Goal: Task Accomplishment & Management: Manage account settings

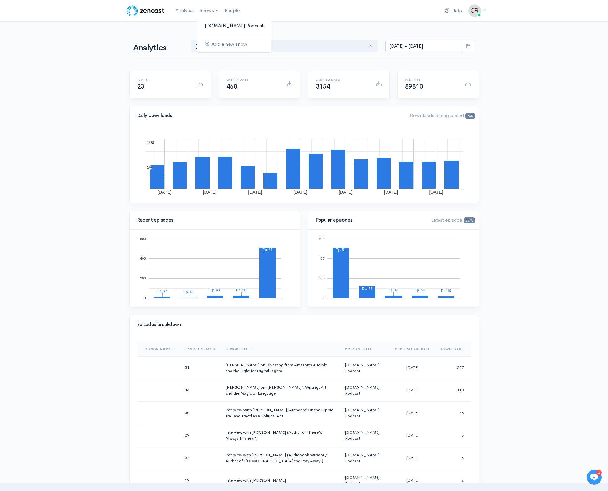
click at [212, 26] on link "[DOMAIN_NAME] Podcast" at bounding box center [234, 25] width 74 height 11
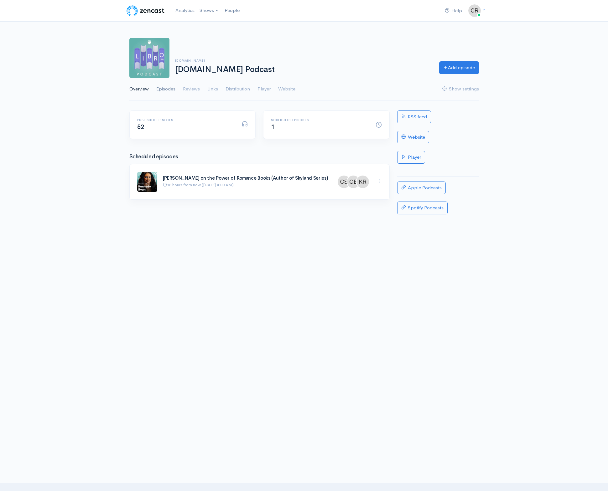
click at [171, 86] on link "Episodes" at bounding box center [165, 89] width 19 height 23
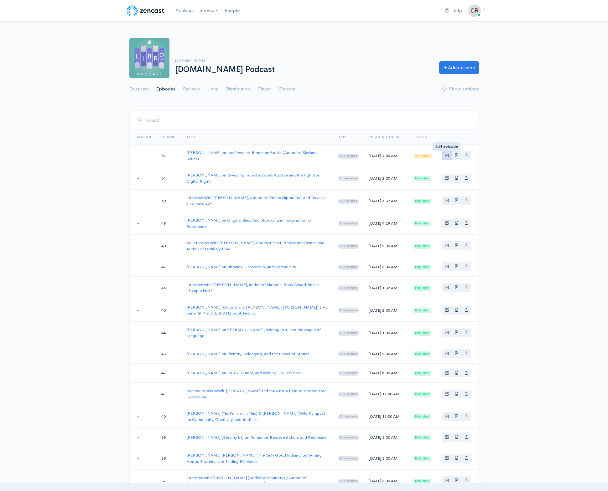
click at [446, 155] on span "Basic example" at bounding box center [447, 155] width 4 height 4
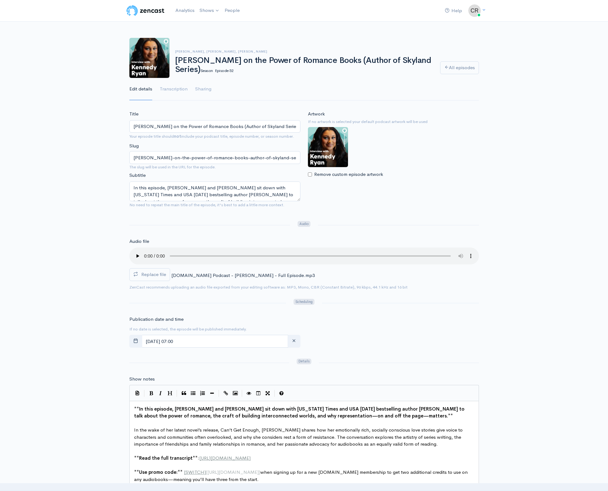
click at [230, 127] on input "Kennedy Ryan on the Power of Romance Books (Author of Skyland Series)" at bounding box center [214, 126] width 171 height 13
type input "[PERSON_NAME] on the Skyland Series and the Power of Romance Books"
drag, startPoint x: 518, startPoint y: 208, endPoint x: 524, endPoint y: 196, distance: 13.5
click at [518, 208] on div "Title Kennedy Ryan on the Skyland Series and the Power of Romance Books Your ep…" at bounding box center [304, 465] width 608 height 709
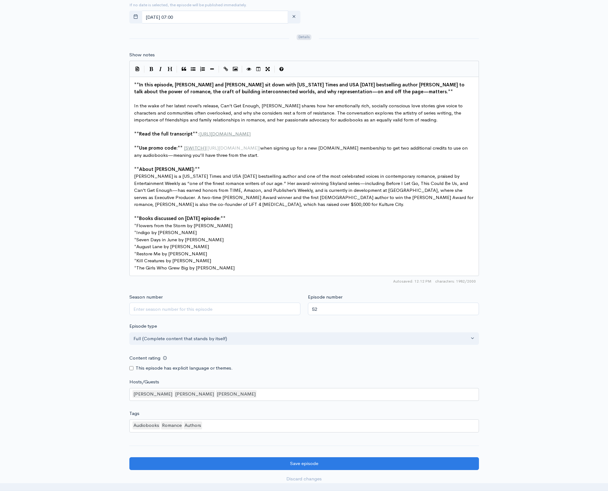
scroll to position [340, 0]
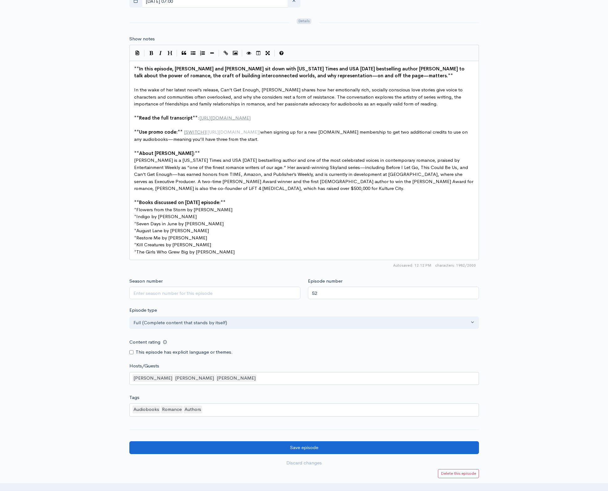
click at [261, 442] on input "Save episode" at bounding box center [304, 448] width 350 height 13
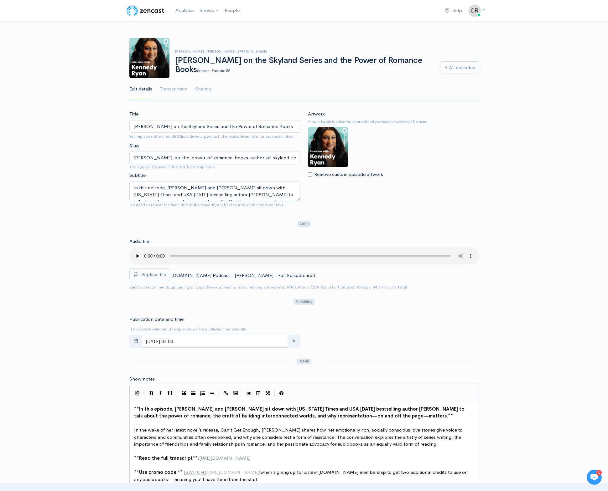
click at [133, 9] on img at bounding box center [146, 10] width 40 height 13
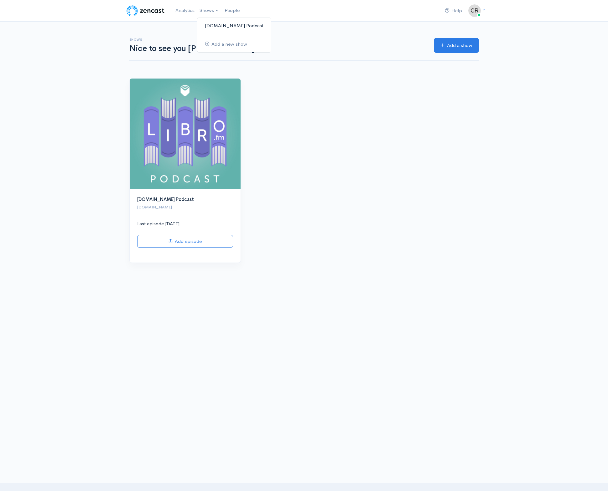
click at [209, 23] on link "[DOMAIN_NAME] Podcast" at bounding box center [234, 25] width 74 height 11
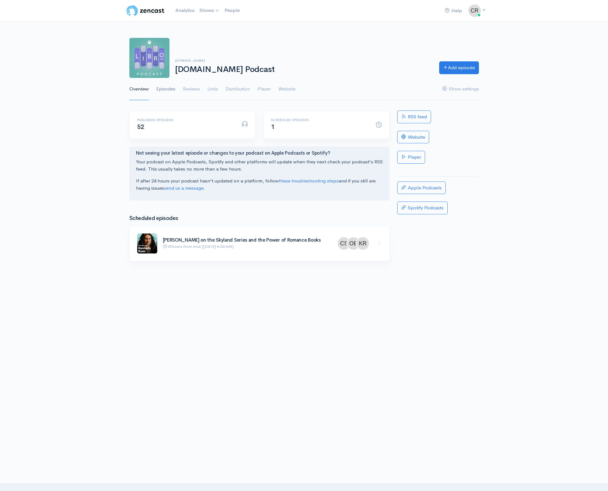
click at [162, 91] on link "Episodes" at bounding box center [165, 89] width 19 height 23
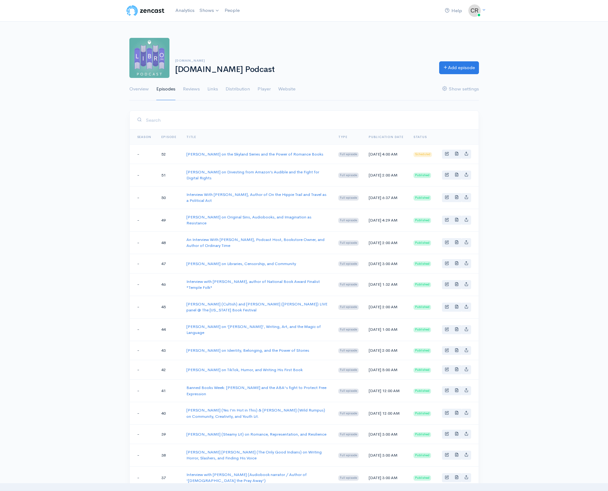
click at [366, 49] on div "Libro.fm Libro.fm Podcast Add episode" at bounding box center [304, 58] width 357 height 40
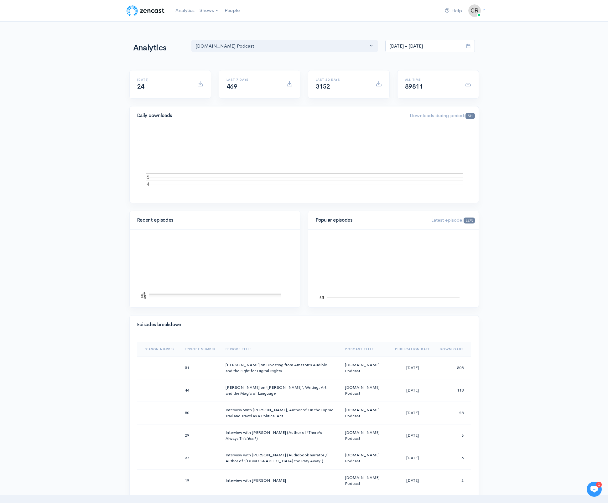
click at [470, 49] on span at bounding box center [468, 46] width 13 height 13
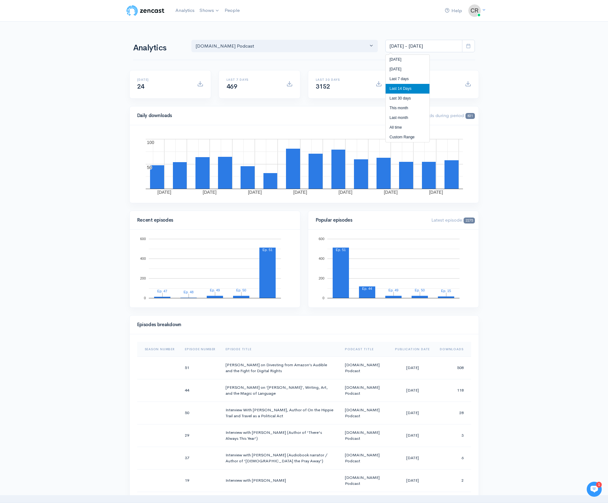
click at [397, 128] on li "All time" at bounding box center [408, 128] width 44 height 10
type input "Apr 27, 2022 - Aug 25, 2025"
click at [554, 128] on div "Help Notifications View all Your profile Team settings Libro Staff Current Logo…" at bounding box center [304, 444] width 608 height 888
